Goal: Use online tool/utility

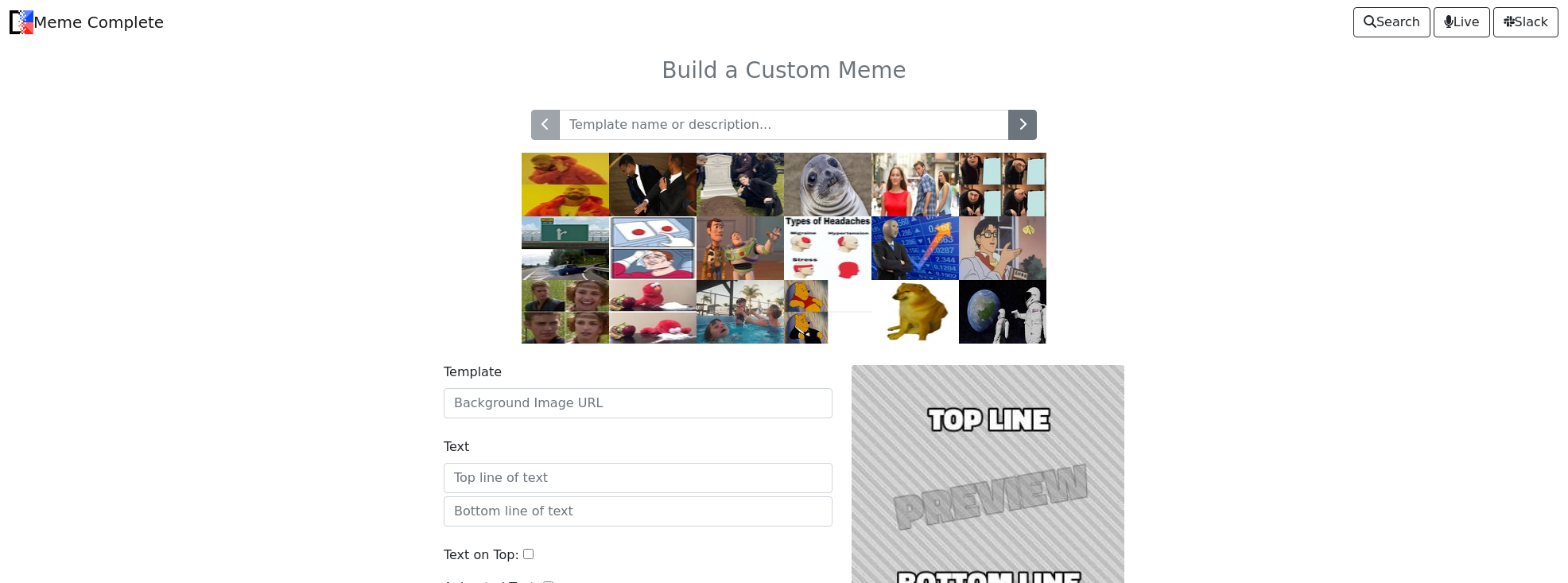
scroll to position [79, 0]
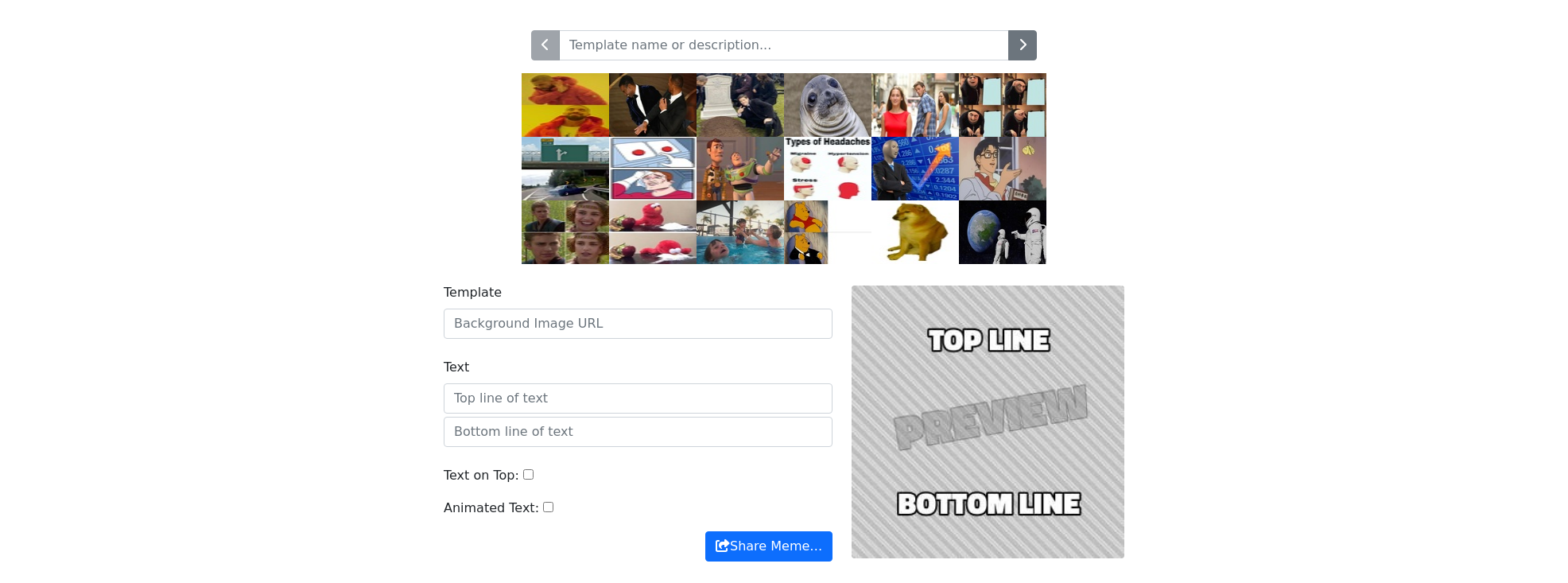
click at [565, 170] on img at bounding box center [565, 168] width 88 height 64
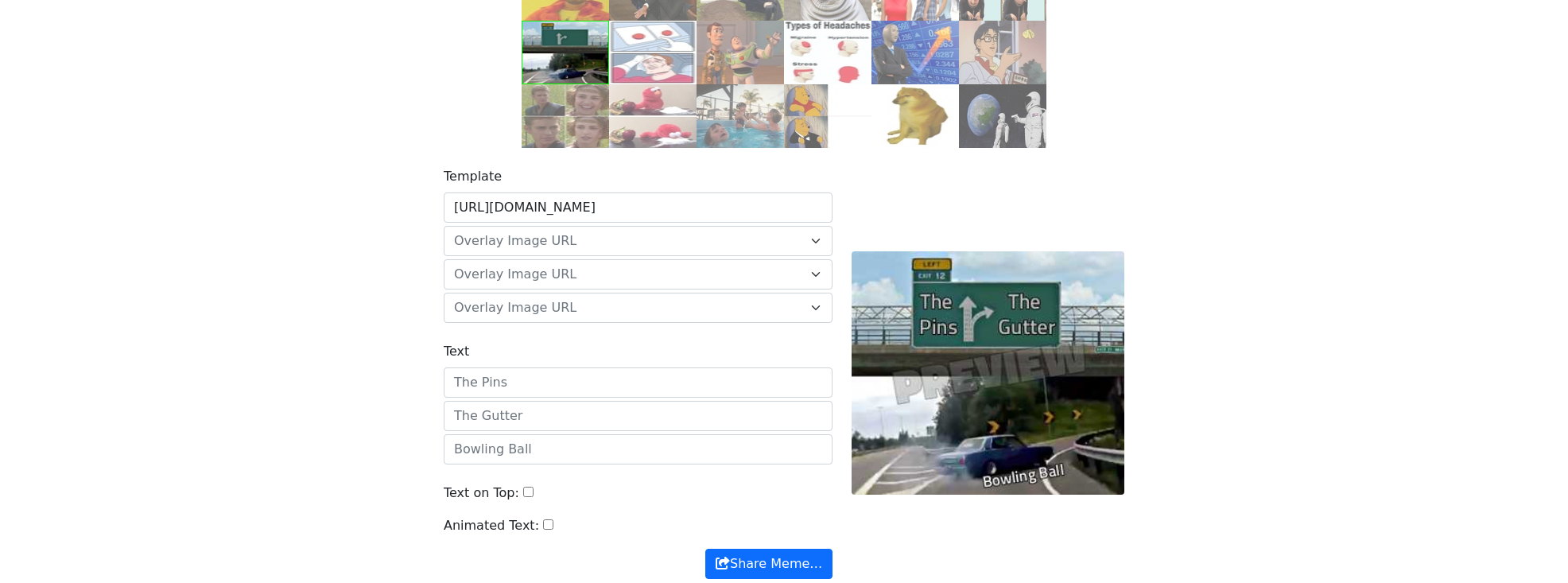
scroll to position [159, 0]
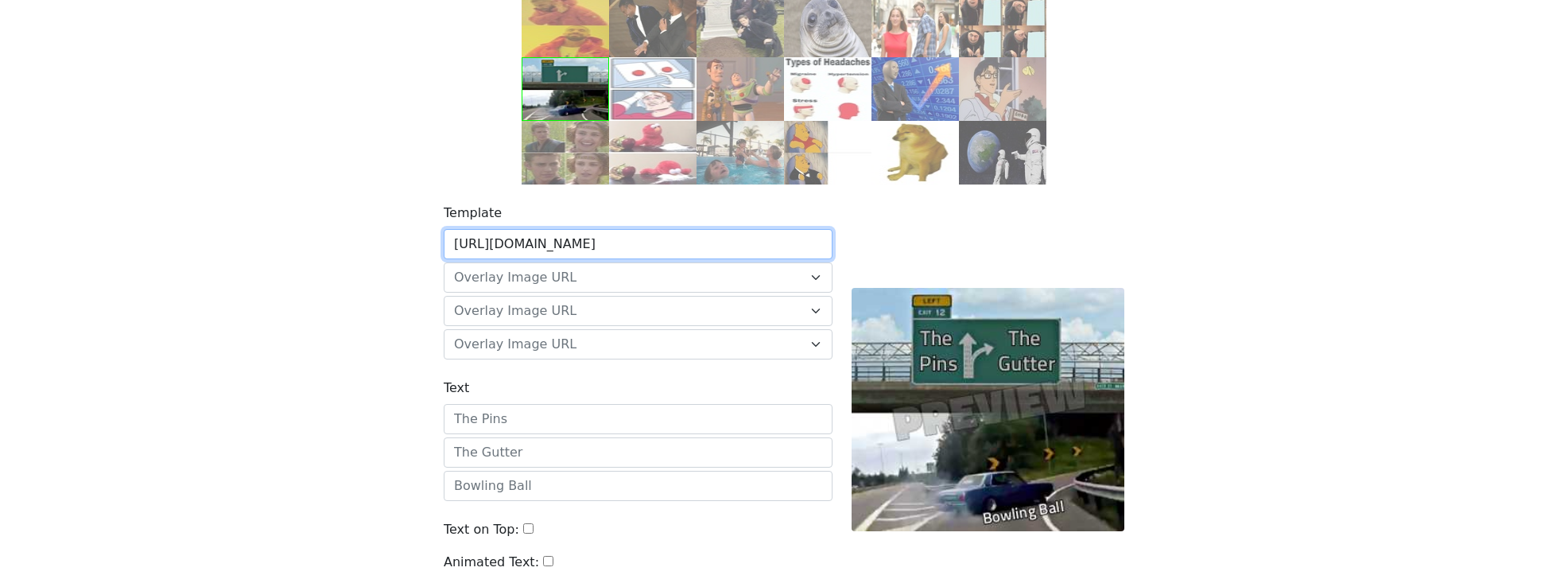
click at [721, 247] on input "[URL][DOMAIN_NAME]" at bounding box center [638, 244] width 389 height 31
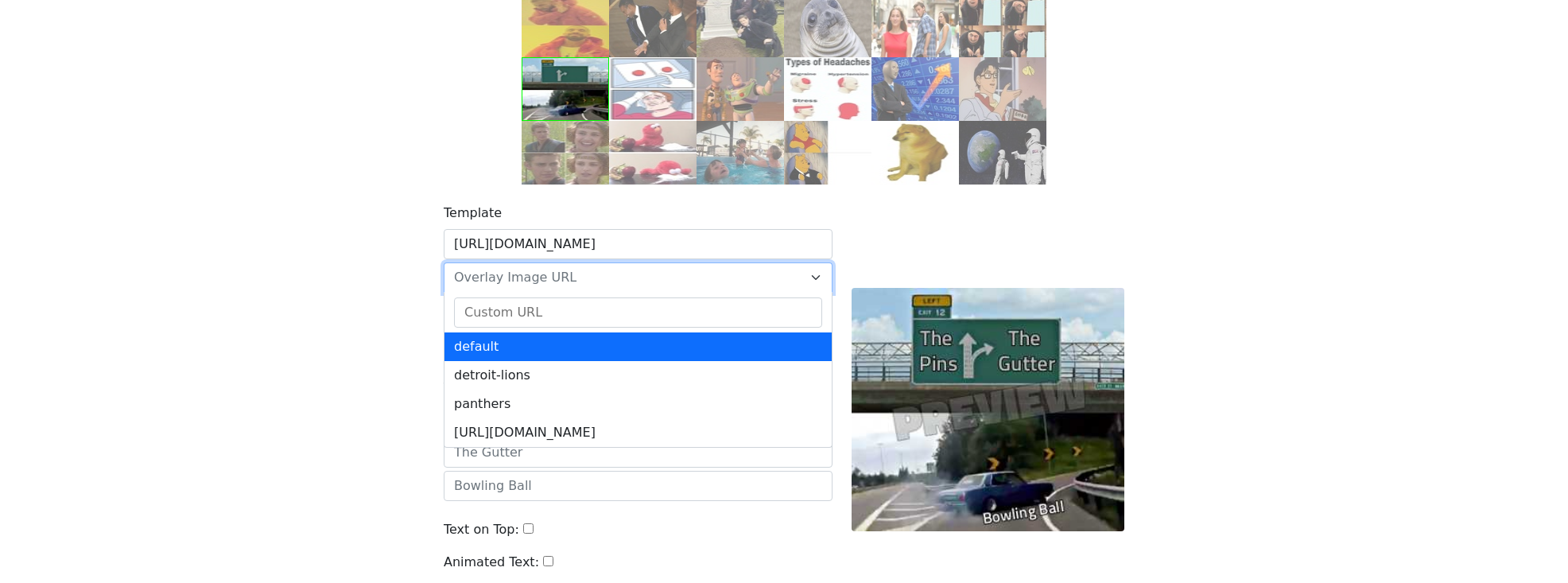
click at [691, 284] on span "Overlay Image URL" at bounding box center [628, 277] width 349 height 19
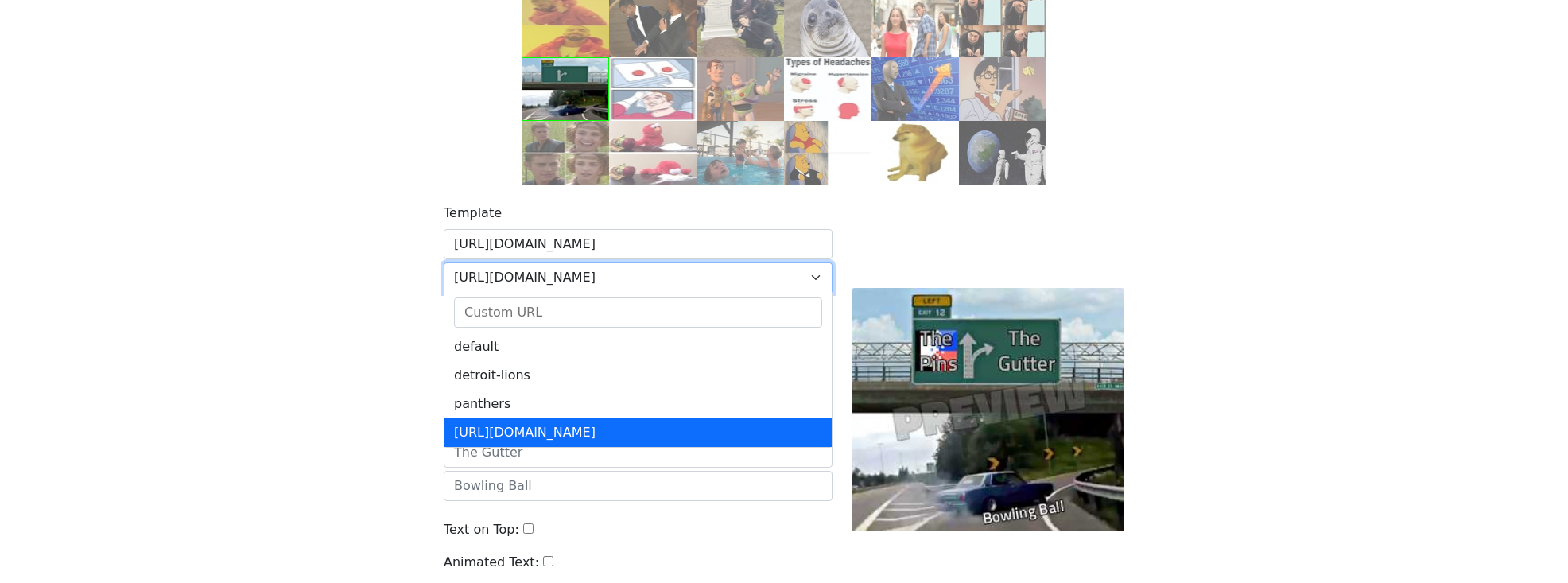
click at [699, 284] on span "[URL][DOMAIN_NAME]" at bounding box center [628, 277] width 349 height 19
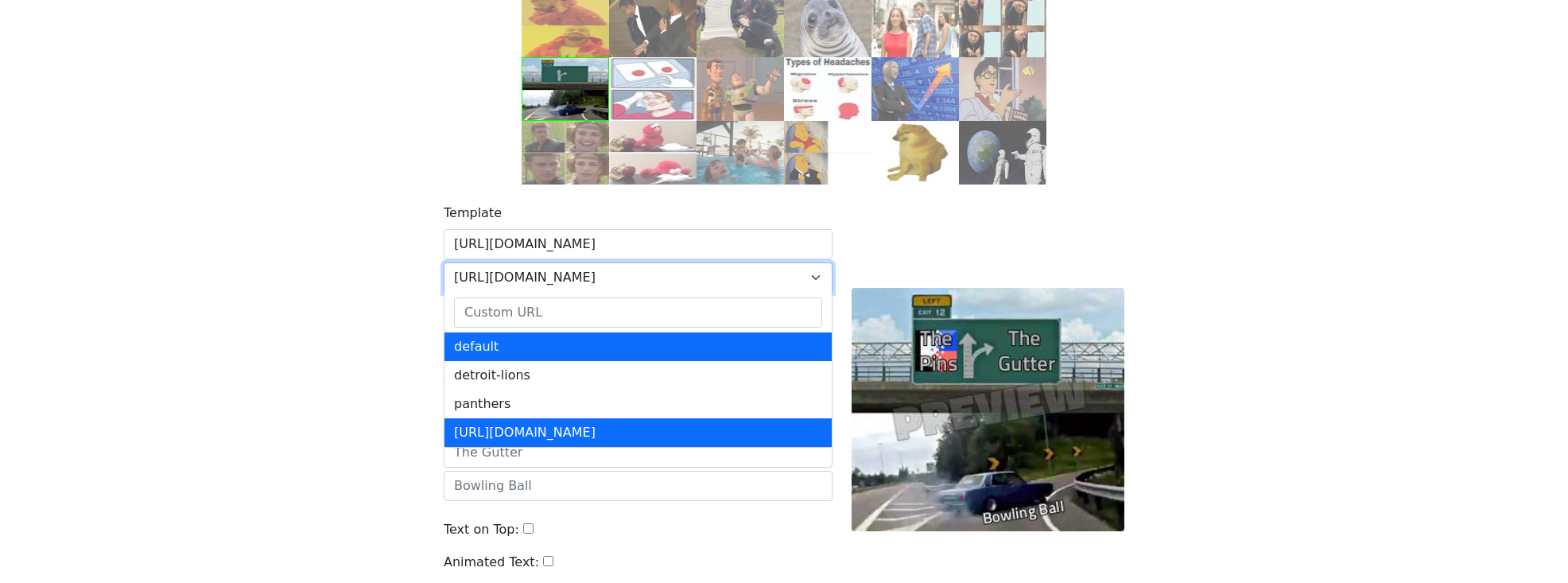
select select "default"
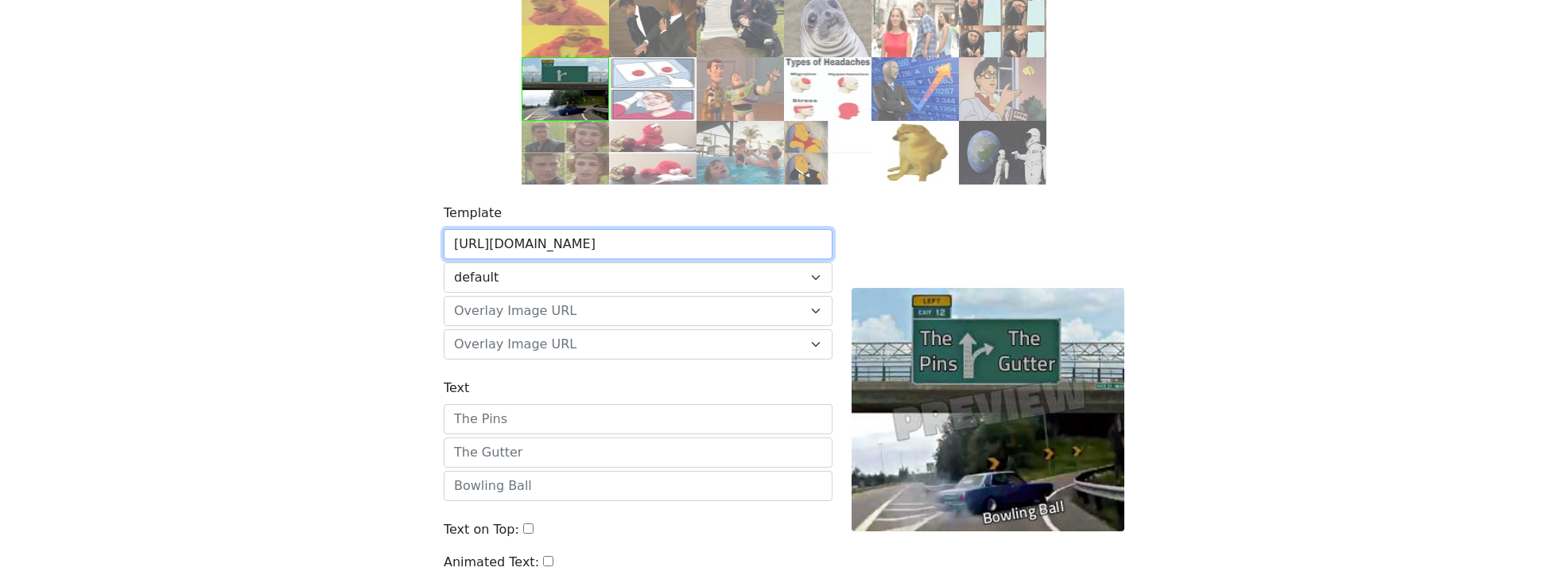
drag, startPoint x: 717, startPoint y: 248, endPoint x: 441, endPoint y: 252, distance: 276.0
click at [441, 252] on div "Template [URL][DOMAIN_NAME] default detroit-lions panthers [URL][DOMAIN_NAME] d…" at bounding box center [638, 409] width 408 height 412
click at [675, 244] on input "[URL][DOMAIN_NAME]" at bounding box center [638, 244] width 389 height 31
drag, startPoint x: 663, startPoint y: 247, endPoint x: 724, endPoint y: 249, distance: 61.0
click at [724, 249] on input "[URL][DOMAIN_NAME]" at bounding box center [638, 244] width 389 height 31
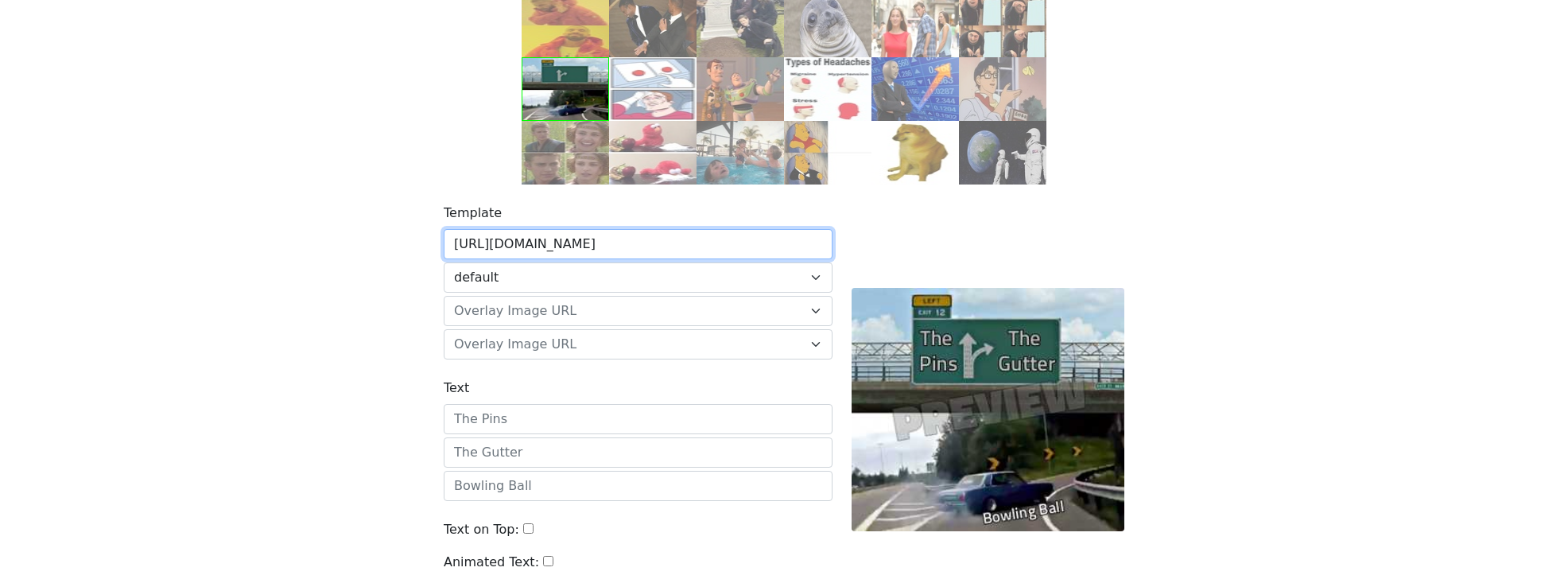
drag, startPoint x: 614, startPoint y: 246, endPoint x: 734, endPoint y: 248, distance: 120.0
click at [734, 248] on input "[URL][DOMAIN_NAME]" at bounding box center [638, 244] width 389 height 31
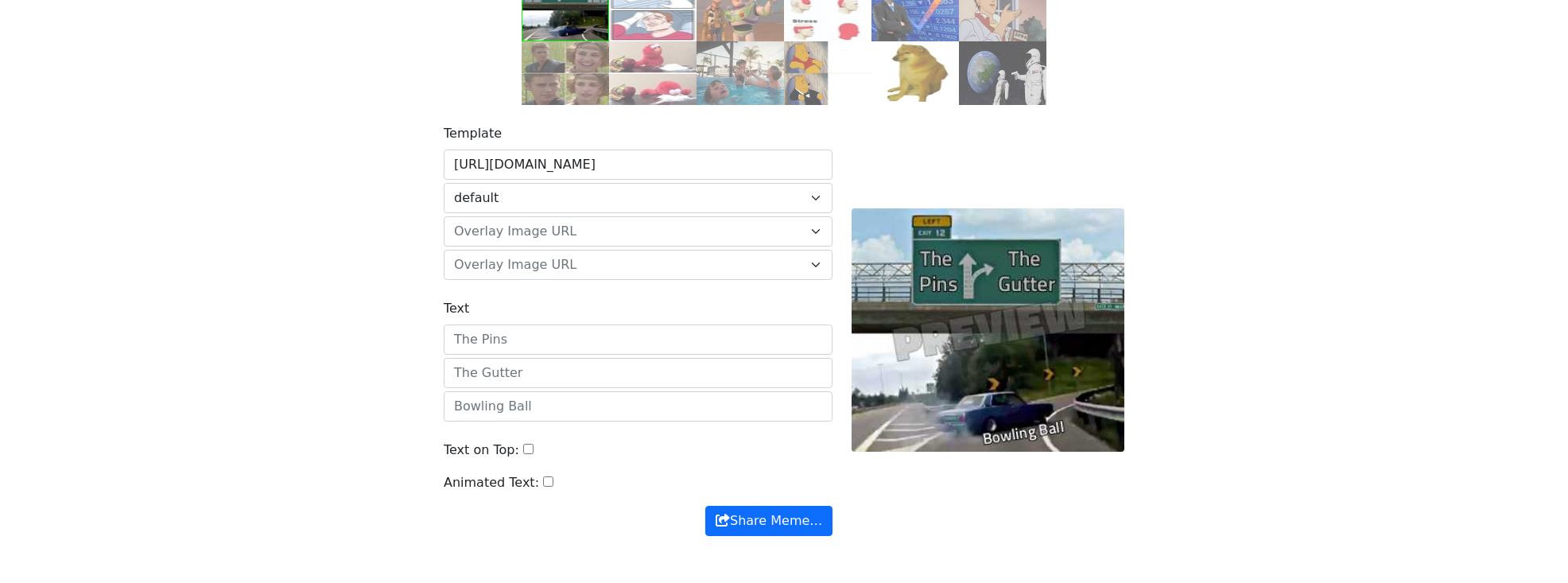
scroll to position [309, 0]
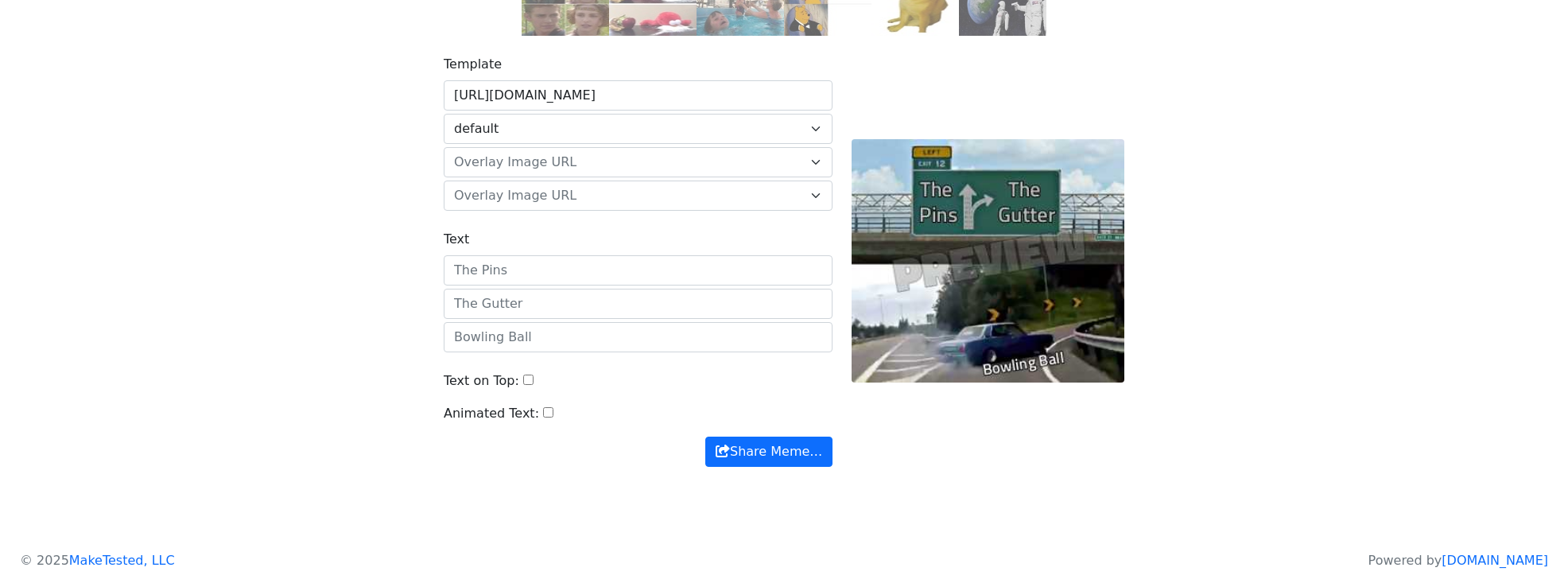
click at [164, 108] on body "Meme Complete Search Live [GEOGRAPHIC_DATA] Build a Custom Meme" at bounding box center [784, 122] width 1568 height 859
